Goal: Information Seeking & Learning: Find specific fact

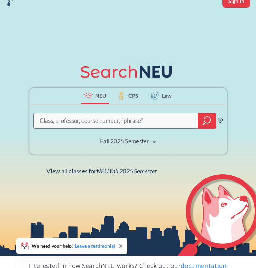
scroll to position [36, 0]
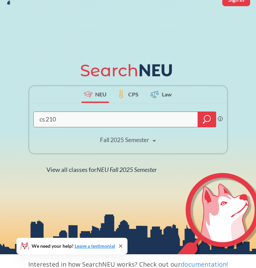
type input "cs 2100"
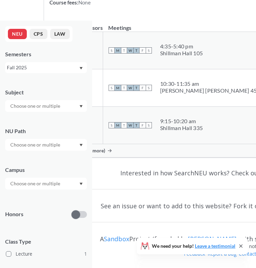
scroll to position [184, 0]
click at [105, 153] on span "Show all sections (5 more)" at bounding box center [77, 151] width 56 height 6
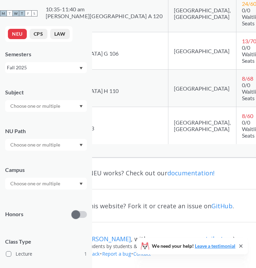
scroll to position [355, 105]
drag, startPoint x: 106, startPoint y: 122, endPoint x: 119, endPoint y: 122, distance: 13.4
click at [94, 122] on div "1:35 - 2:40 pm" at bounding box center [70, 121] width 49 height 7
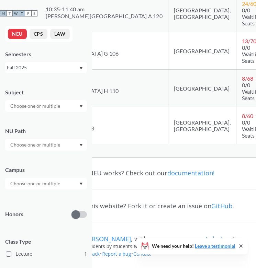
click at [94, 122] on div "1:35 - 2:40 pm" at bounding box center [70, 121] width 49 height 7
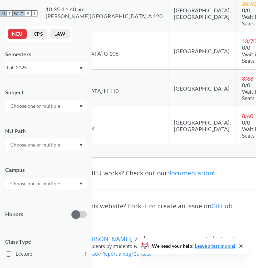
click at [94, 122] on div "1:35 - 2:40 pm" at bounding box center [70, 121] width 49 height 7
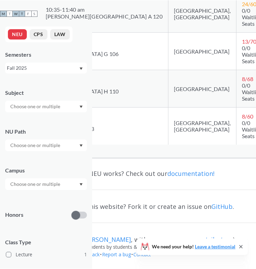
scroll to position [354, 105]
